Goal: Task Accomplishment & Management: Use online tool/utility

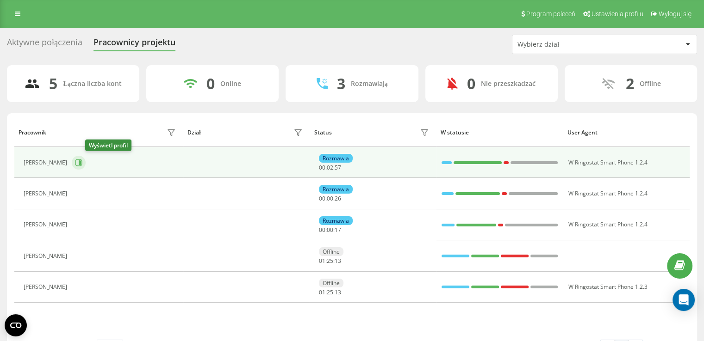
click at [82, 162] on icon at bounding box center [78, 162] width 7 height 7
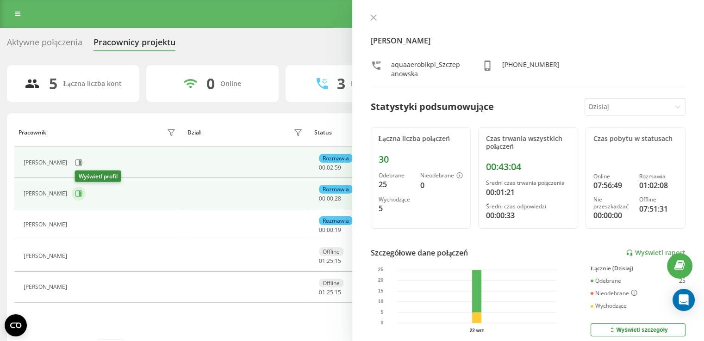
click at [81, 222] on icon at bounding box center [77, 225] width 7 height 7
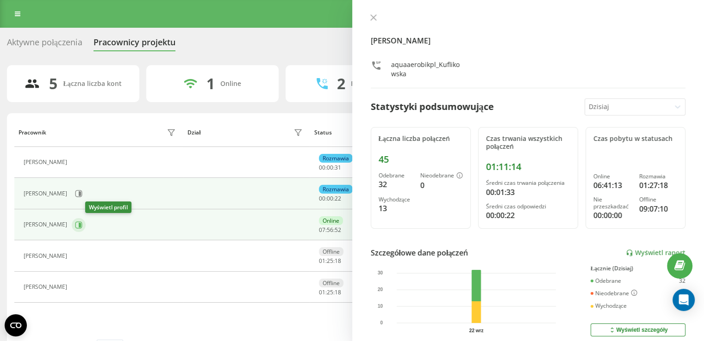
click at [82, 224] on icon at bounding box center [78, 225] width 7 height 7
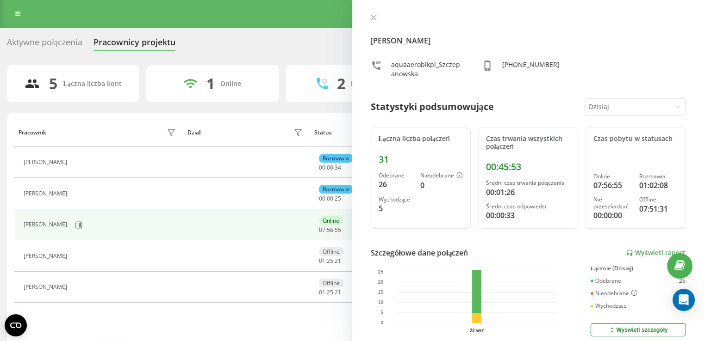
click at [370, 15] on icon at bounding box center [373, 17] width 6 height 6
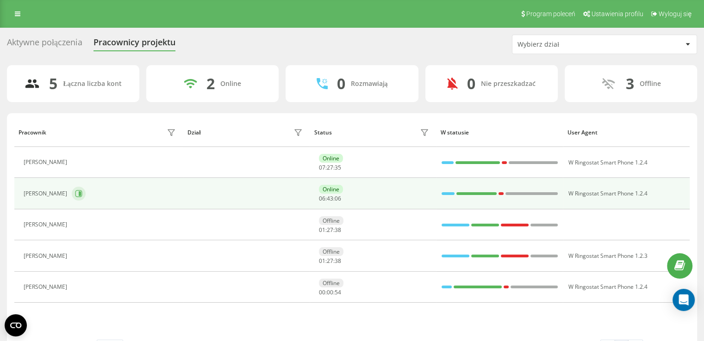
click at [82, 194] on icon at bounding box center [78, 193] width 7 height 7
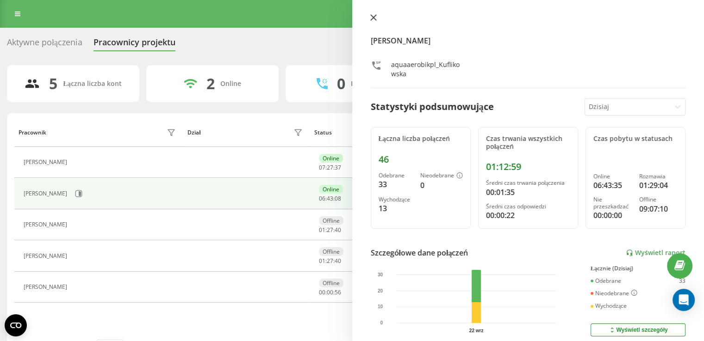
click at [377, 19] on button at bounding box center [373, 18] width 12 height 9
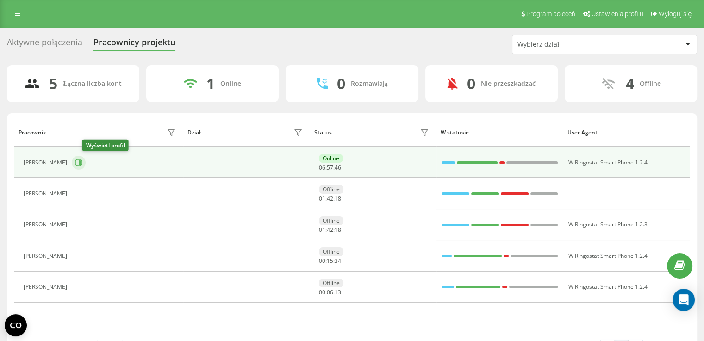
click at [82, 161] on icon at bounding box center [78, 162] width 7 height 7
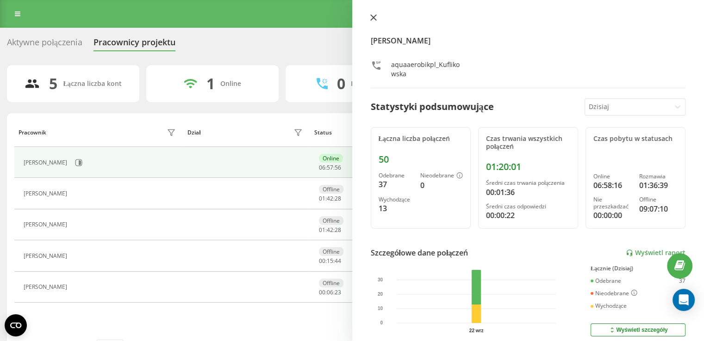
click at [374, 14] on button at bounding box center [373, 18] width 12 height 9
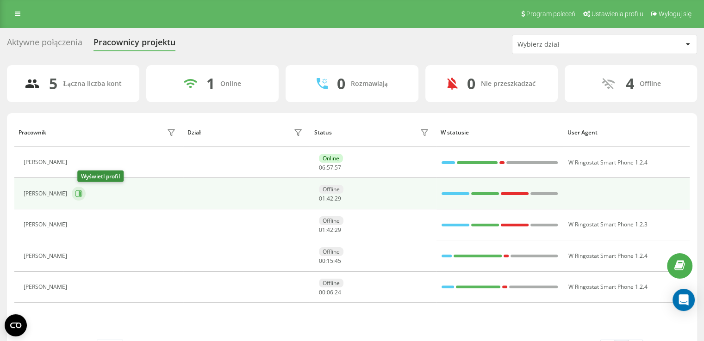
click at [86, 197] on button at bounding box center [79, 194] width 14 height 14
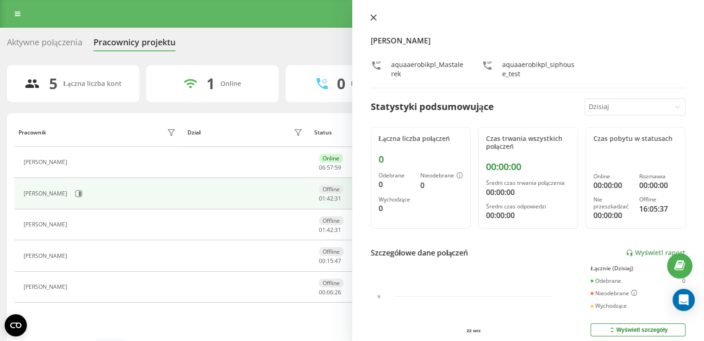
click at [376, 18] on button at bounding box center [373, 18] width 12 height 9
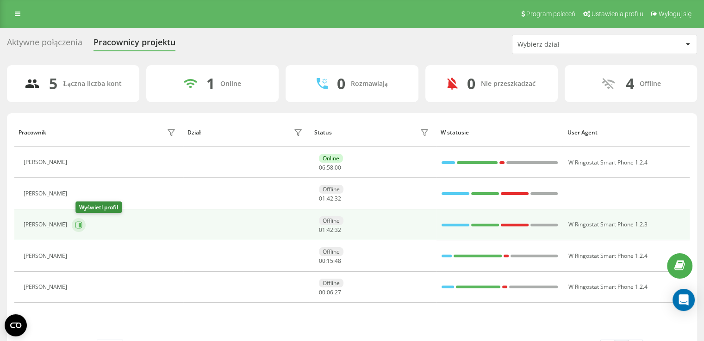
click at [81, 229] on button at bounding box center [79, 225] width 14 height 14
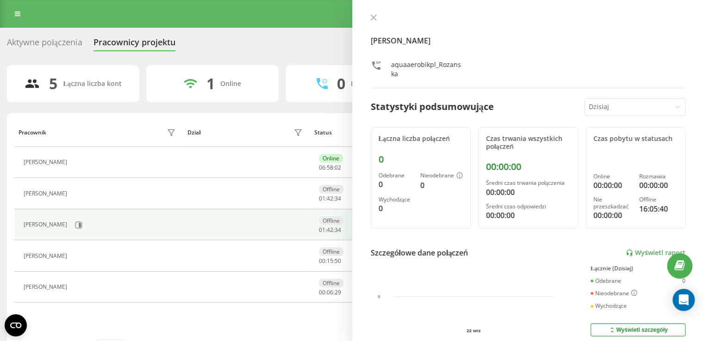
click at [375, 21] on icon at bounding box center [373, 17] width 6 height 6
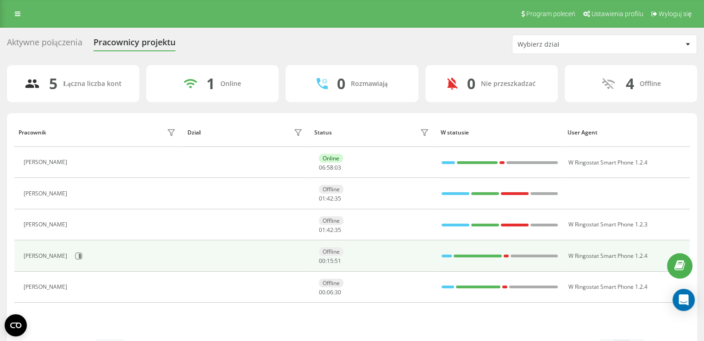
click at [91, 263] on div "[PERSON_NAME]" at bounding box center [101, 256] width 155 height 16
click at [82, 258] on icon at bounding box center [78, 256] width 7 height 7
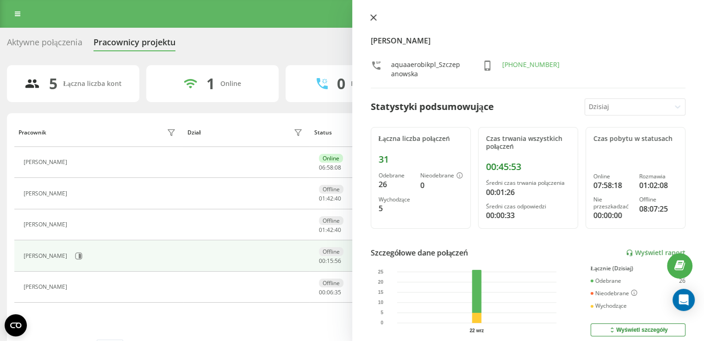
click at [377, 14] on button at bounding box center [373, 18] width 12 height 9
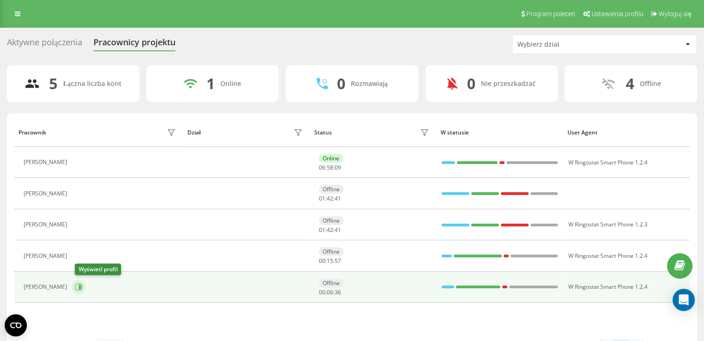
click at [82, 290] on icon at bounding box center [78, 287] width 7 height 7
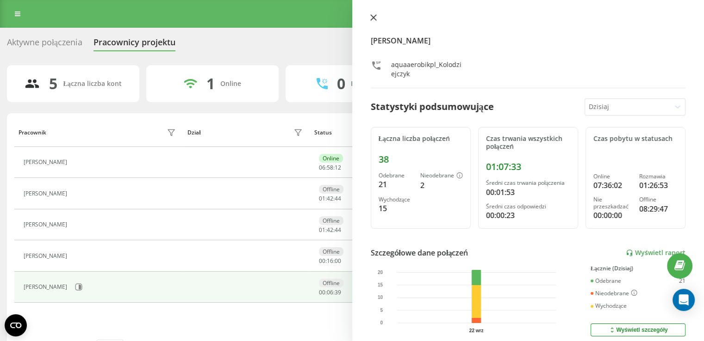
click at [375, 18] on icon at bounding box center [373, 17] width 6 height 6
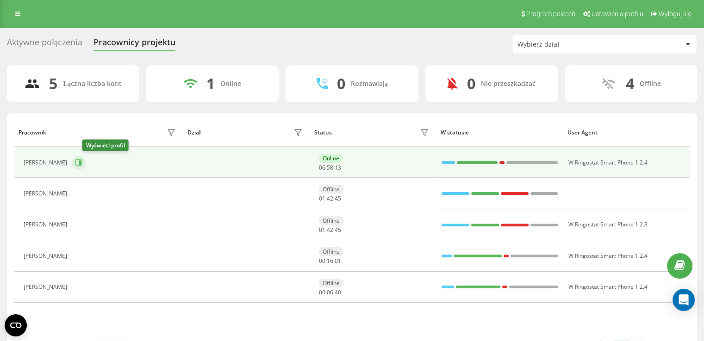
click at [86, 162] on button at bounding box center [79, 163] width 14 height 14
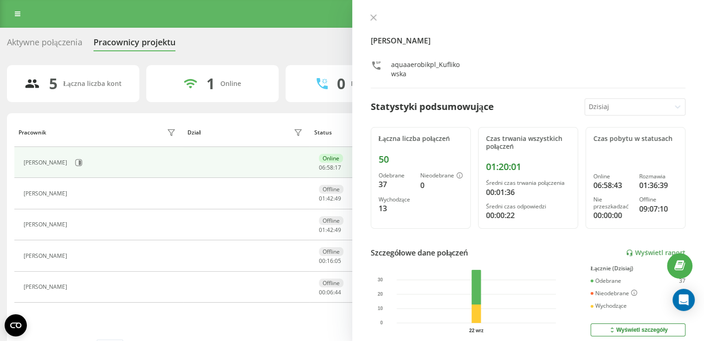
drag, startPoint x: 376, startPoint y: 17, endPoint x: 296, endPoint y: 95, distance: 111.9
click at [375, 17] on icon at bounding box center [373, 17] width 6 height 6
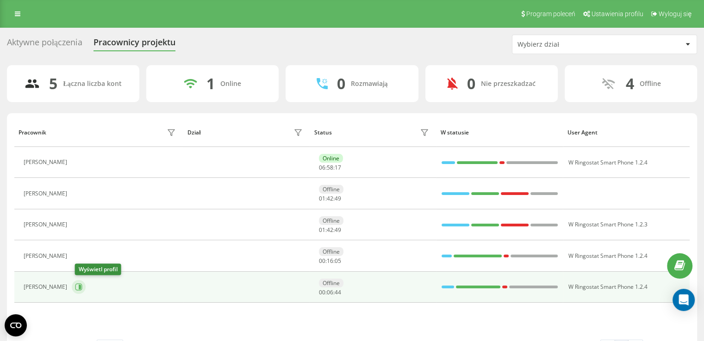
click at [86, 285] on button at bounding box center [79, 287] width 14 height 14
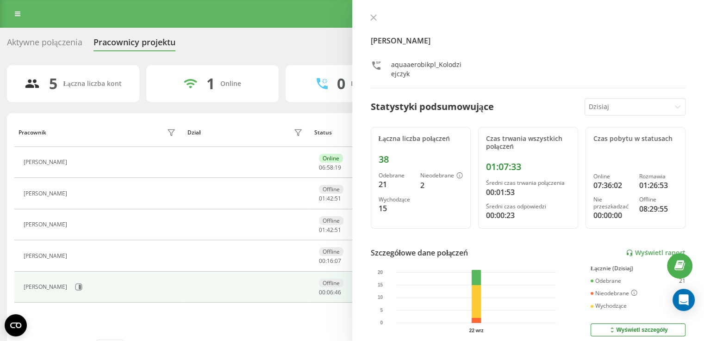
click at [378, 15] on button at bounding box center [373, 18] width 12 height 9
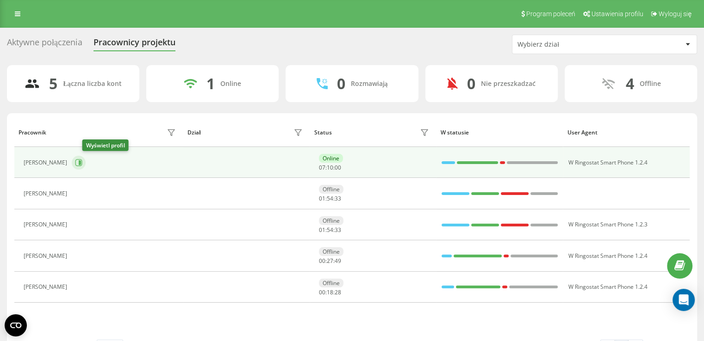
click at [82, 161] on icon at bounding box center [78, 162] width 7 height 7
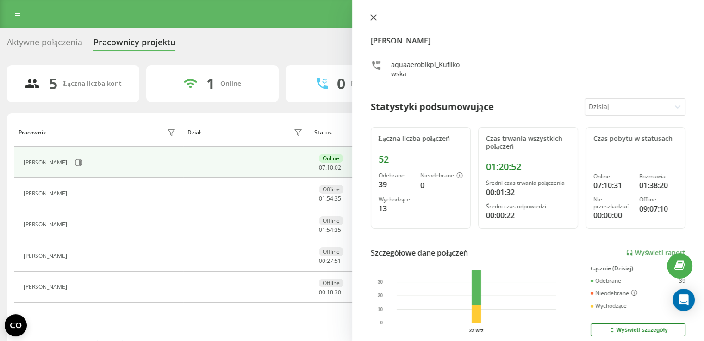
click at [368, 22] on button at bounding box center [373, 18] width 12 height 9
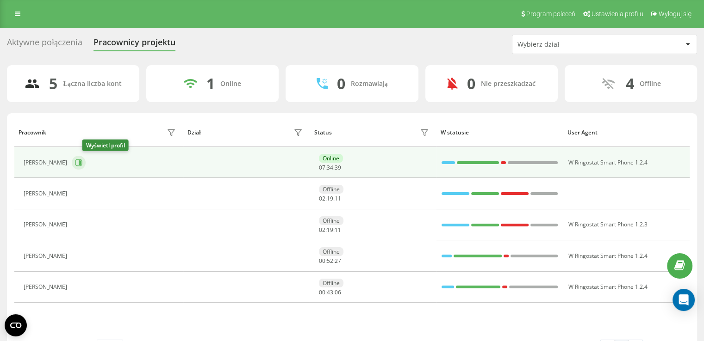
click at [82, 165] on icon at bounding box center [78, 162] width 7 height 7
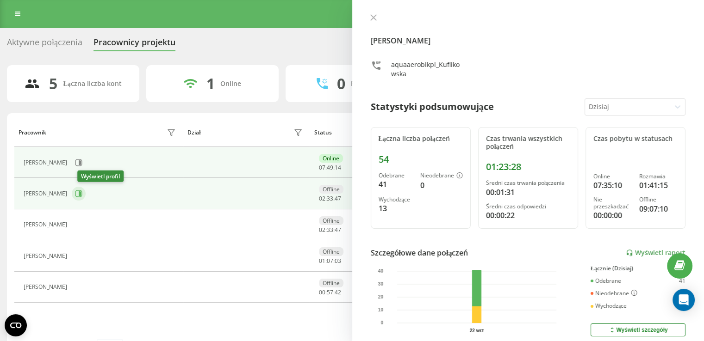
drag, startPoint x: 83, startPoint y: 188, endPoint x: 83, endPoint y: 183, distance: 5.1
click at [84, 188] on button at bounding box center [79, 194] width 14 height 14
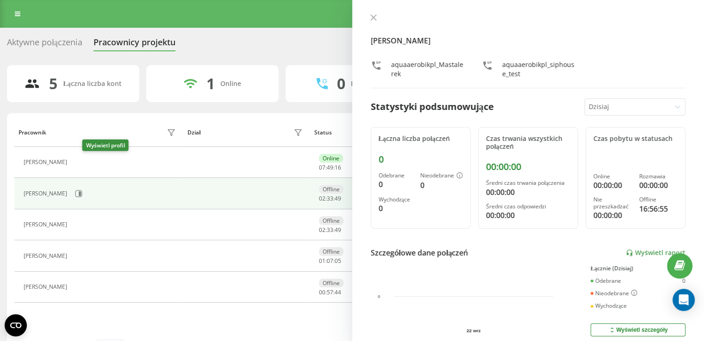
click at [81, 164] on icon at bounding box center [77, 162] width 7 height 7
